Goal: Task Accomplishment & Management: Manage account settings

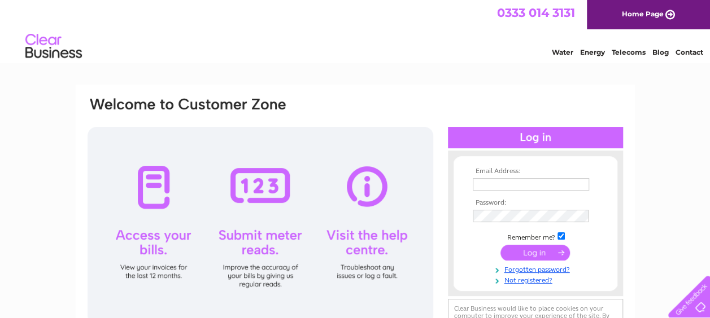
type input "enquiries@pczdesignerwear.co.uk"
click at [527, 250] on input "submit" at bounding box center [534, 253] width 69 height 16
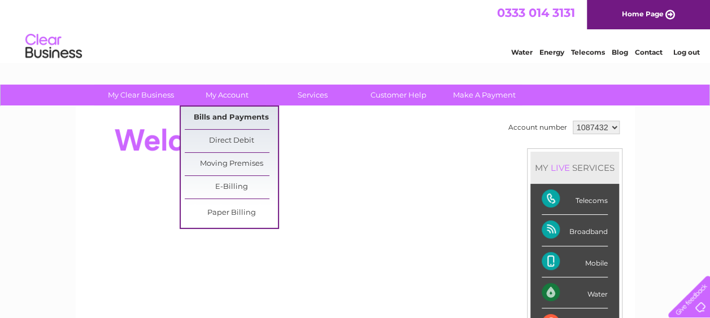
click at [234, 115] on link "Bills and Payments" at bounding box center [231, 118] width 93 height 23
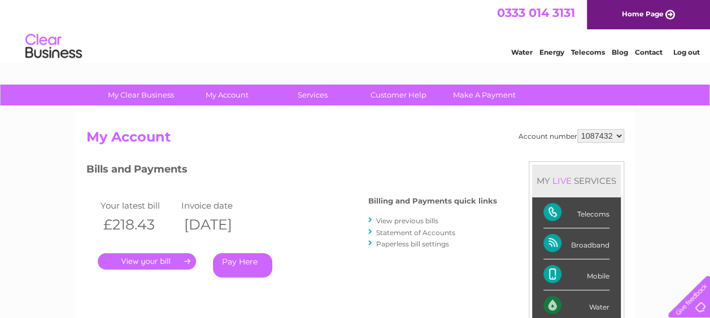
click at [160, 256] on link "." at bounding box center [147, 261] width 98 height 16
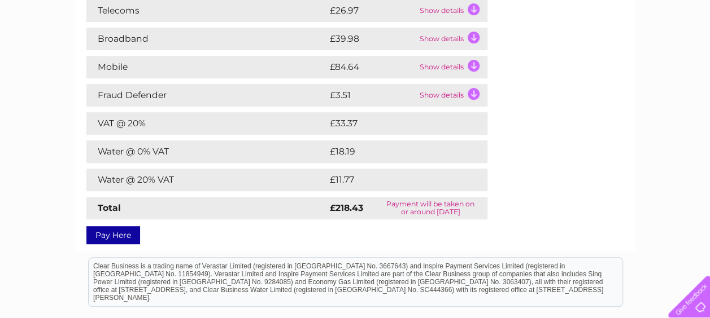
scroll to position [207, 0]
click at [474, 64] on td "Show details" at bounding box center [452, 66] width 71 height 23
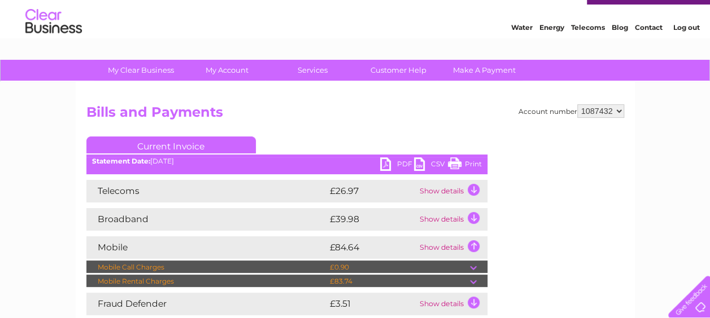
scroll to position [27, 0]
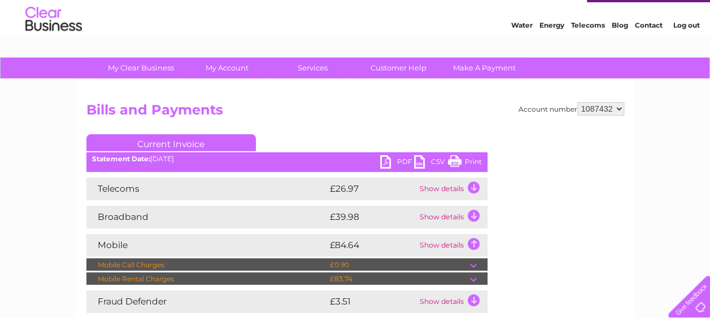
click at [454, 161] on link "Print" at bounding box center [465, 163] width 34 height 16
